Goal: Information Seeking & Learning: Learn about a topic

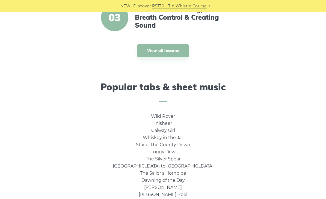
scroll to position [313, 0]
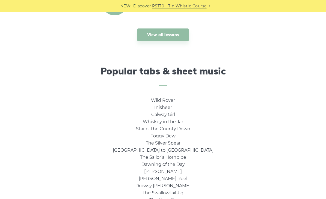
click at [177, 122] on link "Whiskey in the Jar" at bounding box center [163, 121] width 40 height 5
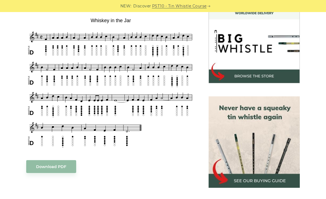
scroll to position [165, 0]
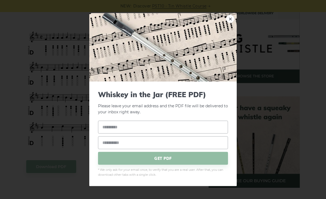
click at [8, 172] on div "× Whiskey in the Jar (FREE PDF) Please leave your email address and the PDF fil…" at bounding box center [163, 99] width 326 height 199
click at [16, 180] on div "× Whiskey in the Jar (FREE PDF) Please leave your email address and the PDF fil…" at bounding box center [163, 99] width 326 height 199
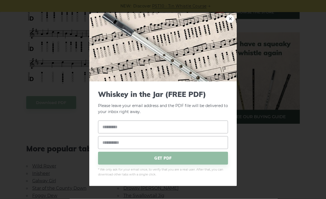
scroll to position [246, 0]
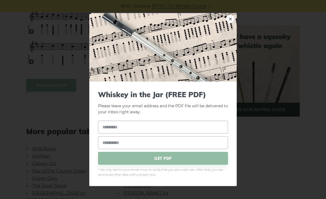
click at [229, 23] on link "×" at bounding box center [230, 18] width 8 height 8
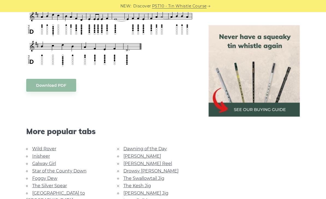
click at [38, 150] on link "Wild Rover" at bounding box center [44, 148] width 24 height 5
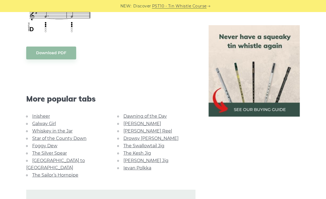
scroll to position [465, 0]
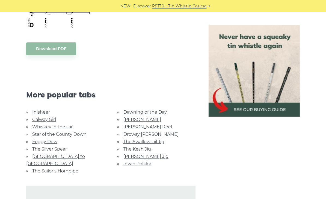
click at [35, 142] on link "Foggy Dew" at bounding box center [44, 141] width 25 height 5
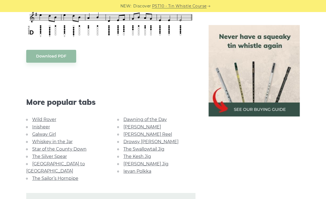
scroll to position [274, 0]
click at [39, 135] on link "Galway Girl" at bounding box center [44, 133] width 24 height 5
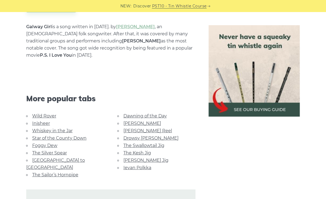
scroll to position [325, 0]
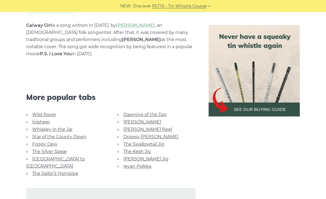
click at [260, 108] on img at bounding box center [254, 70] width 91 height 91
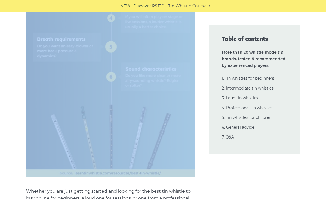
scroll to position [404, 0]
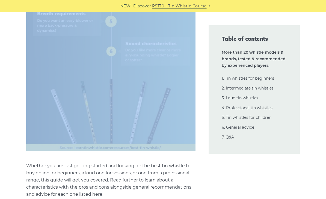
click at [256, 79] on link "1. Tin whistles for beginners" at bounding box center [248, 78] width 52 height 5
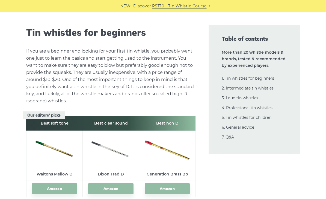
scroll to position [722, 0]
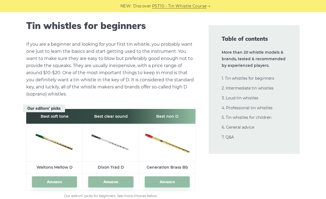
click at [115, 183] on link "Amazon" at bounding box center [110, 181] width 45 height 11
